Goal: Task Accomplishment & Management: Use online tool/utility

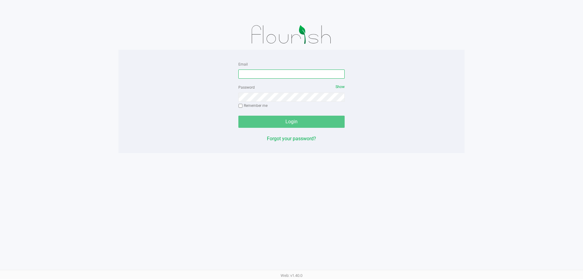
click at [267, 74] on input "Email" at bounding box center [292, 74] width 106 height 9
type input "[EMAIL_ADDRESS][DOMAIN_NAME]"
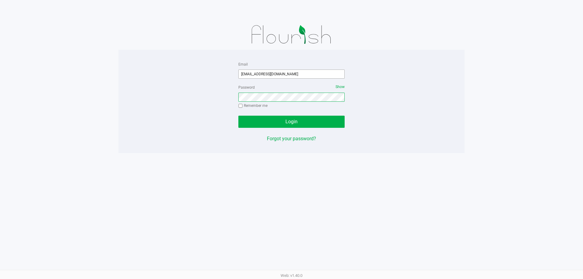
click at [239, 116] on button "Login" at bounding box center [292, 122] width 106 height 12
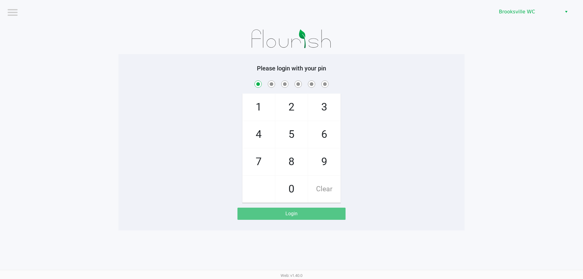
checkbox input "true"
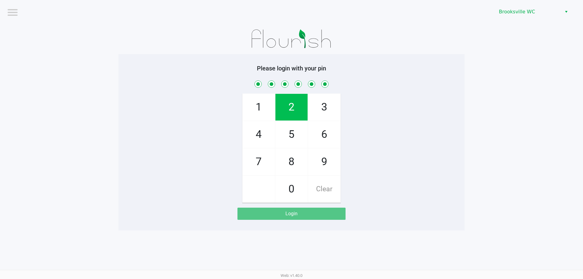
checkbox input "true"
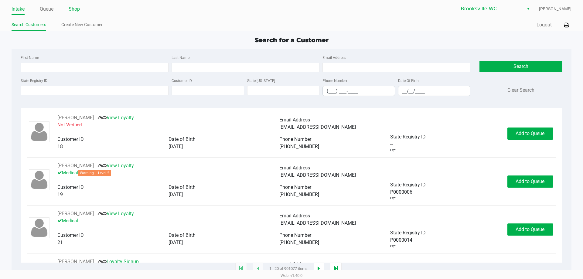
click at [71, 9] on link "Shop" at bounding box center [74, 9] width 11 height 9
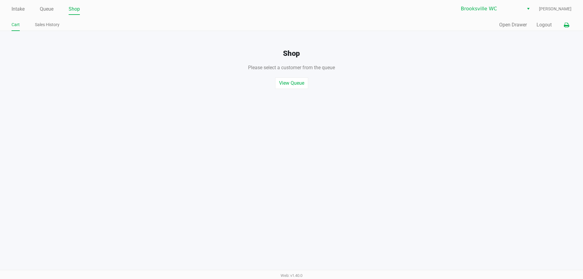
click at [565, 24] on icon at bounding box center [566, 25] width 5 height 4
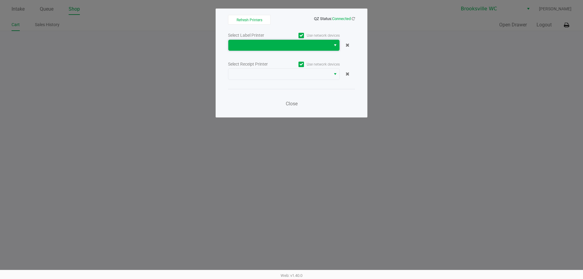
click at [307, 50] on span at bounding box center [280, 45] width 102 height 11
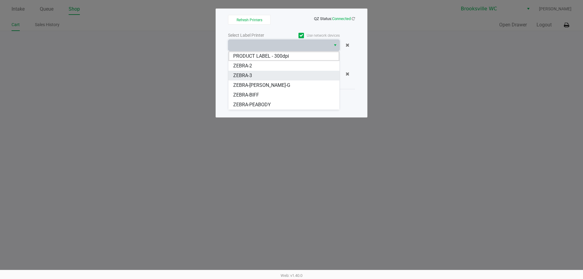
click at [260, 78] on li "ZEBRA-3" at bounding box center [284, 76] width 111 height 10
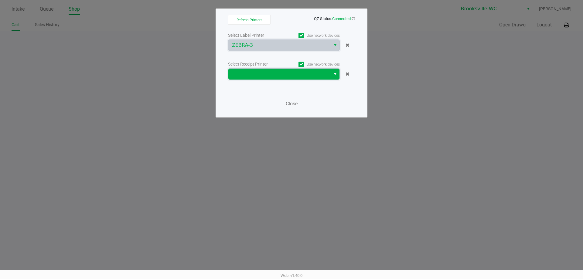
click at [260, 77] on span at bounding box center [279, 74] width 95 height 7
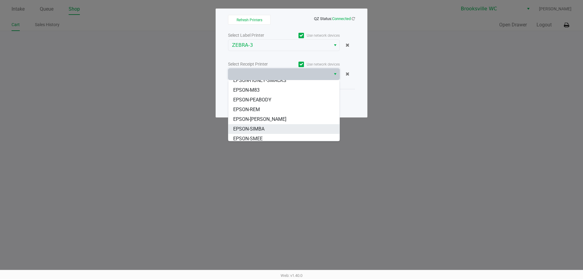
scroll to position [46, 0]
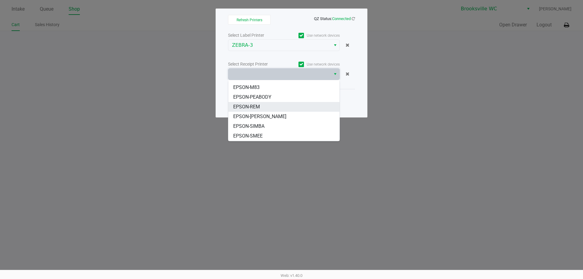
click at [261, 107] on li "EPSON-REM" at bounding box center [284, 107] width 111 height 10
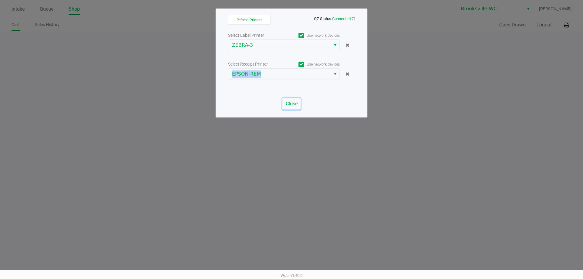
click at [292, 105] on span "Close" at bounding box center [292, 104] width 12 height 6
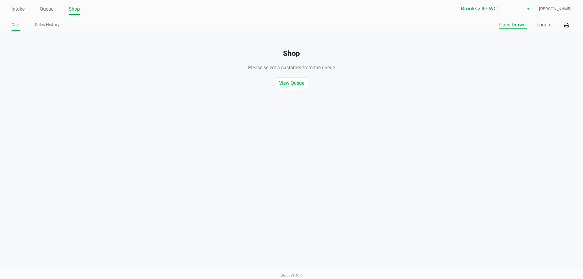
click at [511, 28] on button "Open Drawer" at bounding box center [514, 24] width 28 height 7
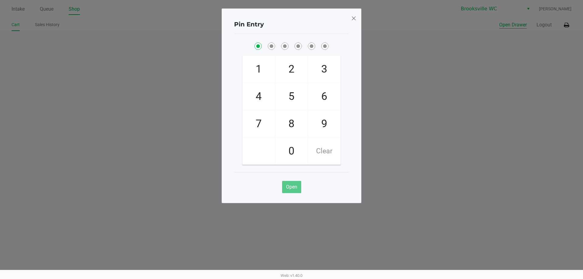
checkbox input "true"
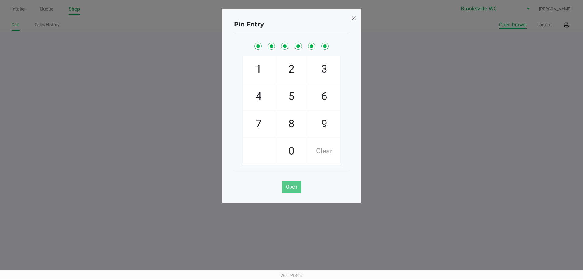
checkbox input "true"
click at [356, 17] on span at bounding box center [353, 18] width 5 height 10
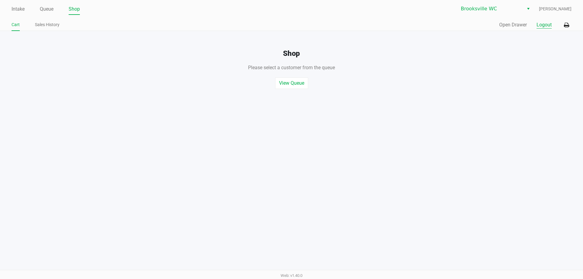
click at [550, 23] on button "Logout" at bounding box center [544, 24] width 15 height 7
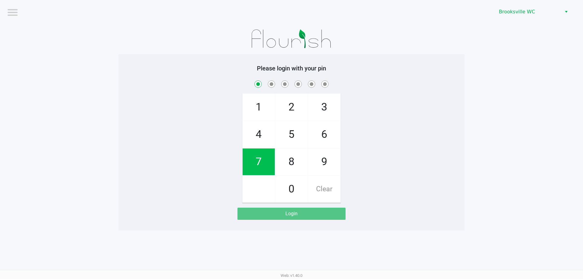
checkbox input "true"
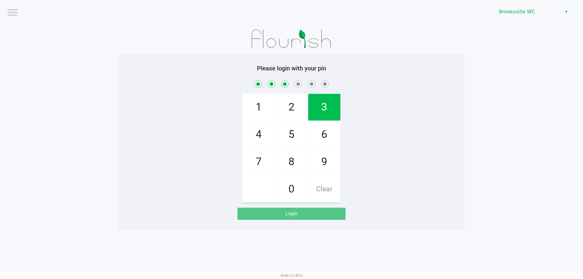
checkbox input "true"
